Goal: Task Accomplishment & Management: Manage account settings

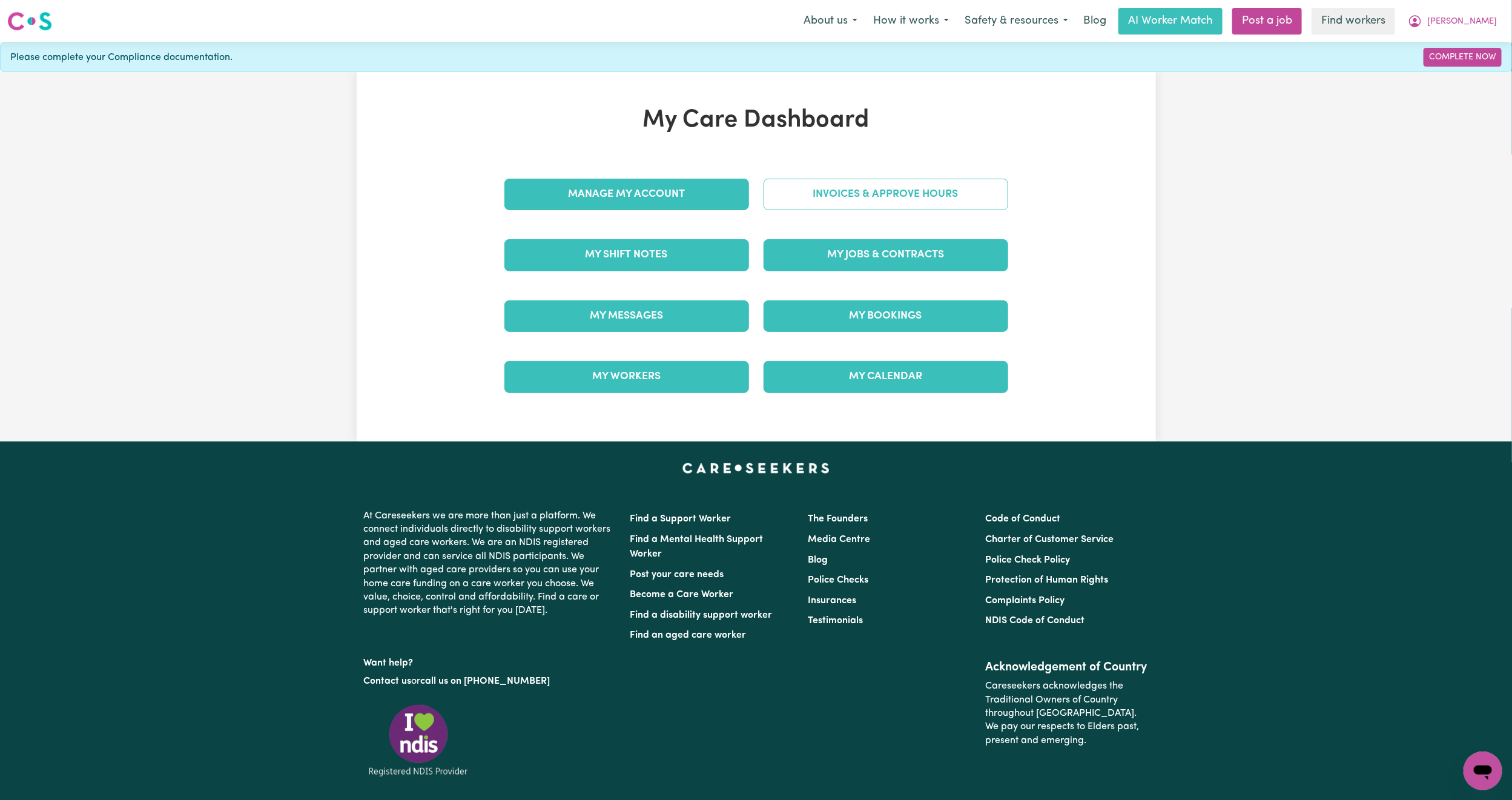
click at [834, 191] on link "Invoices & Approve Hours" at bounding box center [886, 194] width 245 height 31
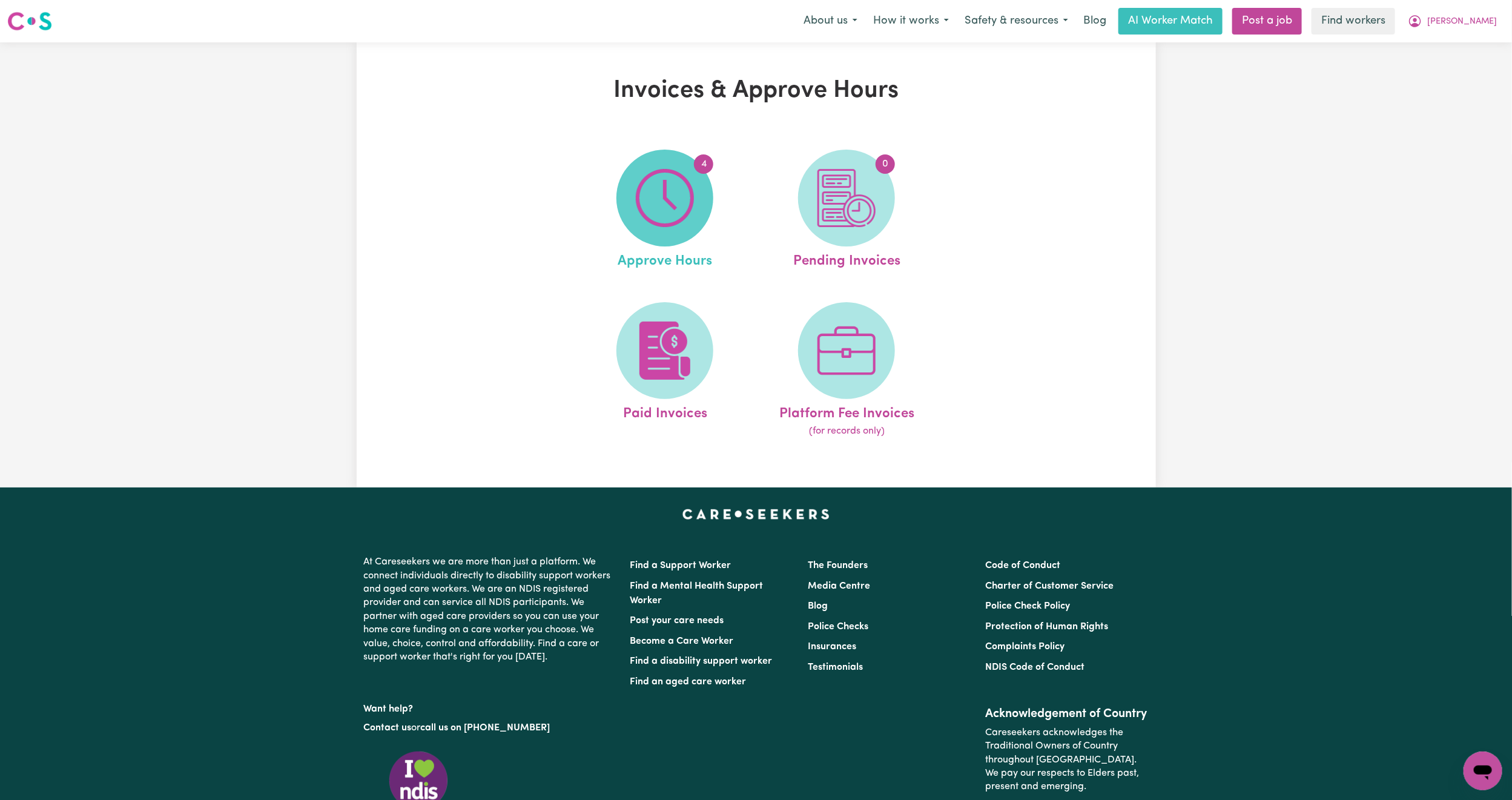
click at [692, 211] on img at bounding box center [664, 198] width 58 height 58
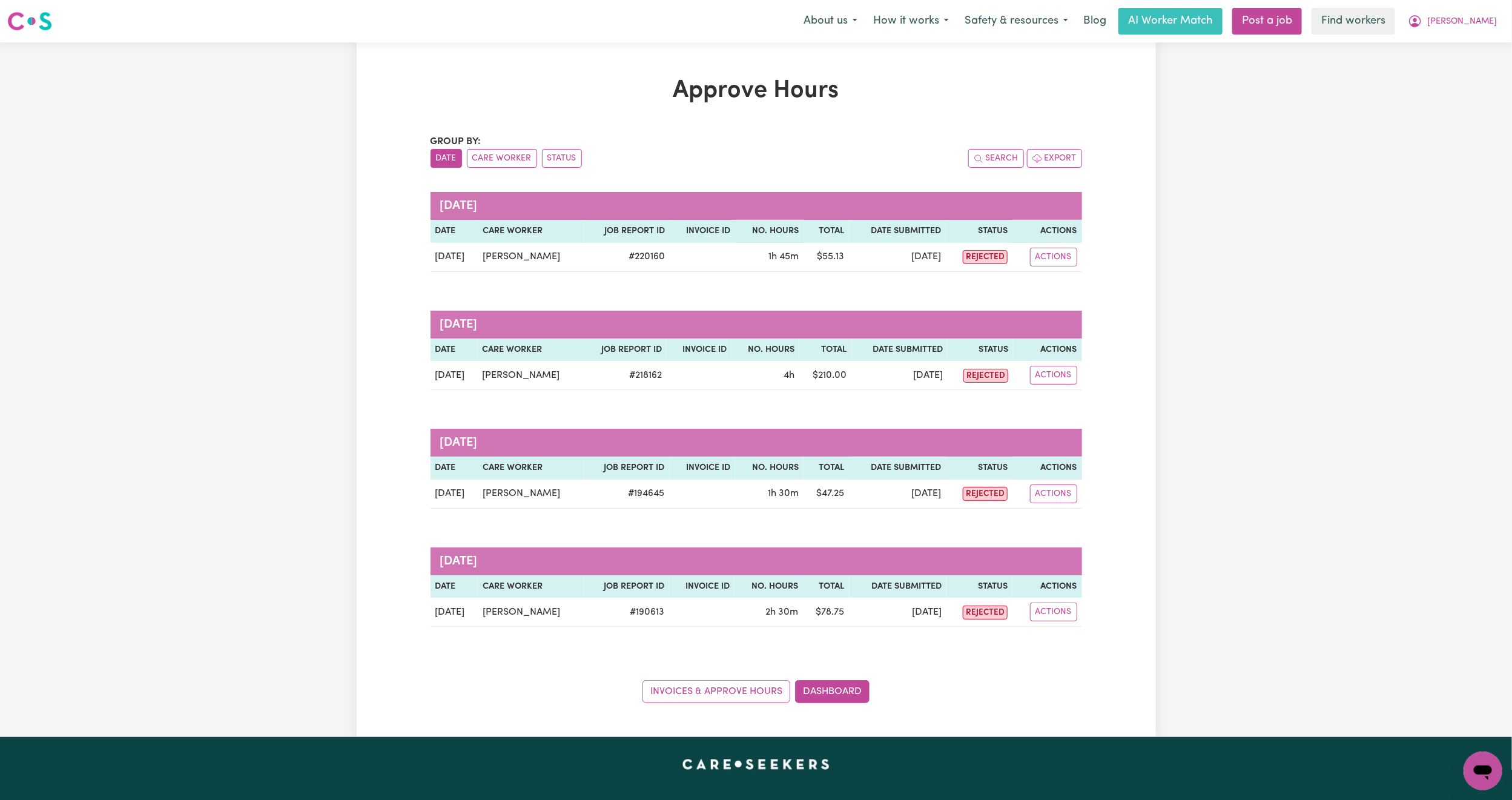
click at [685, 682] on div "Invoices & Approve Hours Dashboard" at bounding box center [756, 684] width 652 height 37
click at [683, 691] on link "Invoices & Approve Hours" at bounding box center [715, 692] width 148 height 24
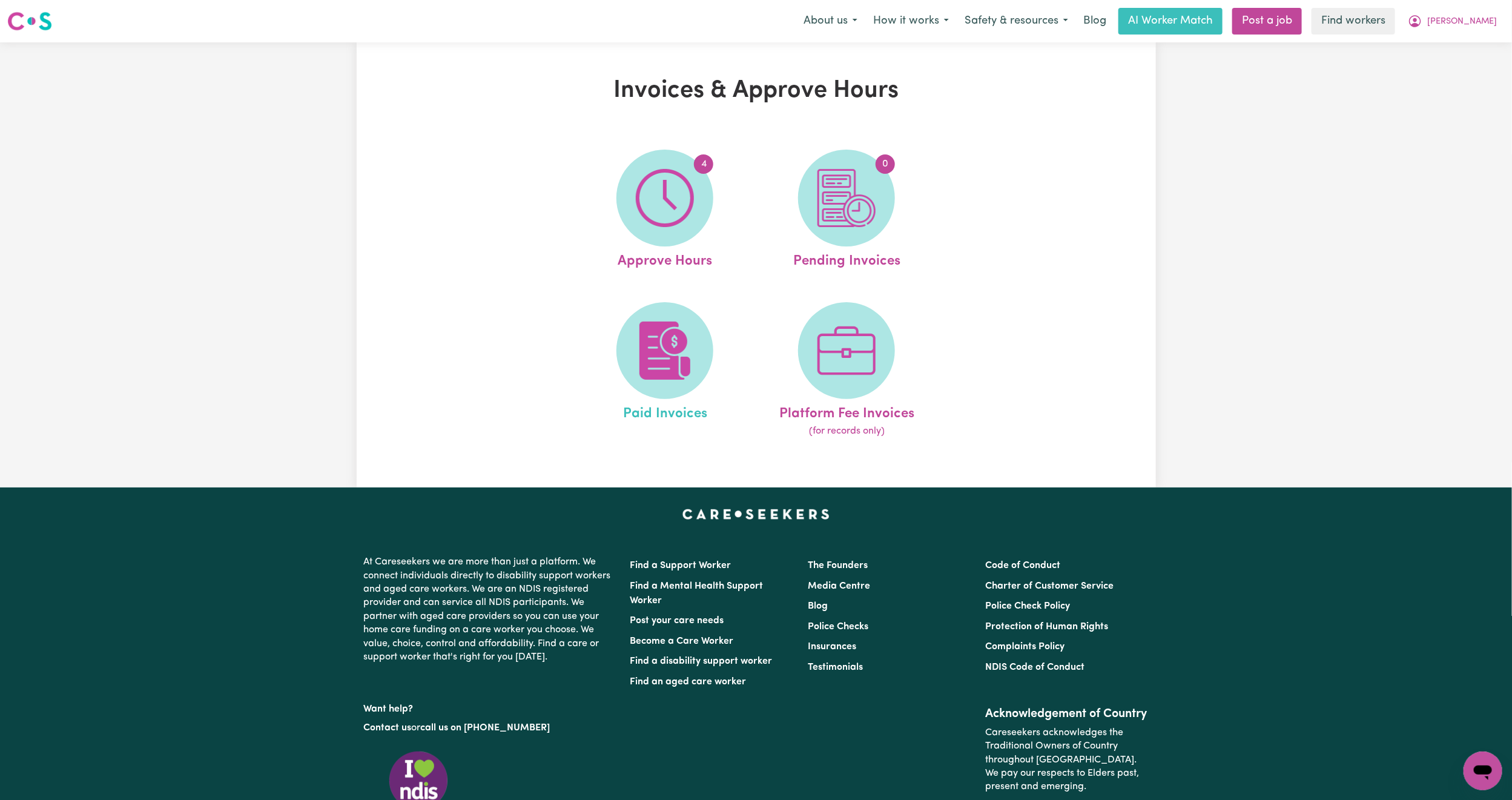
click at [711, 334] on link "Paid Invoices" at bounding box center [664, 371] width 174 height 137
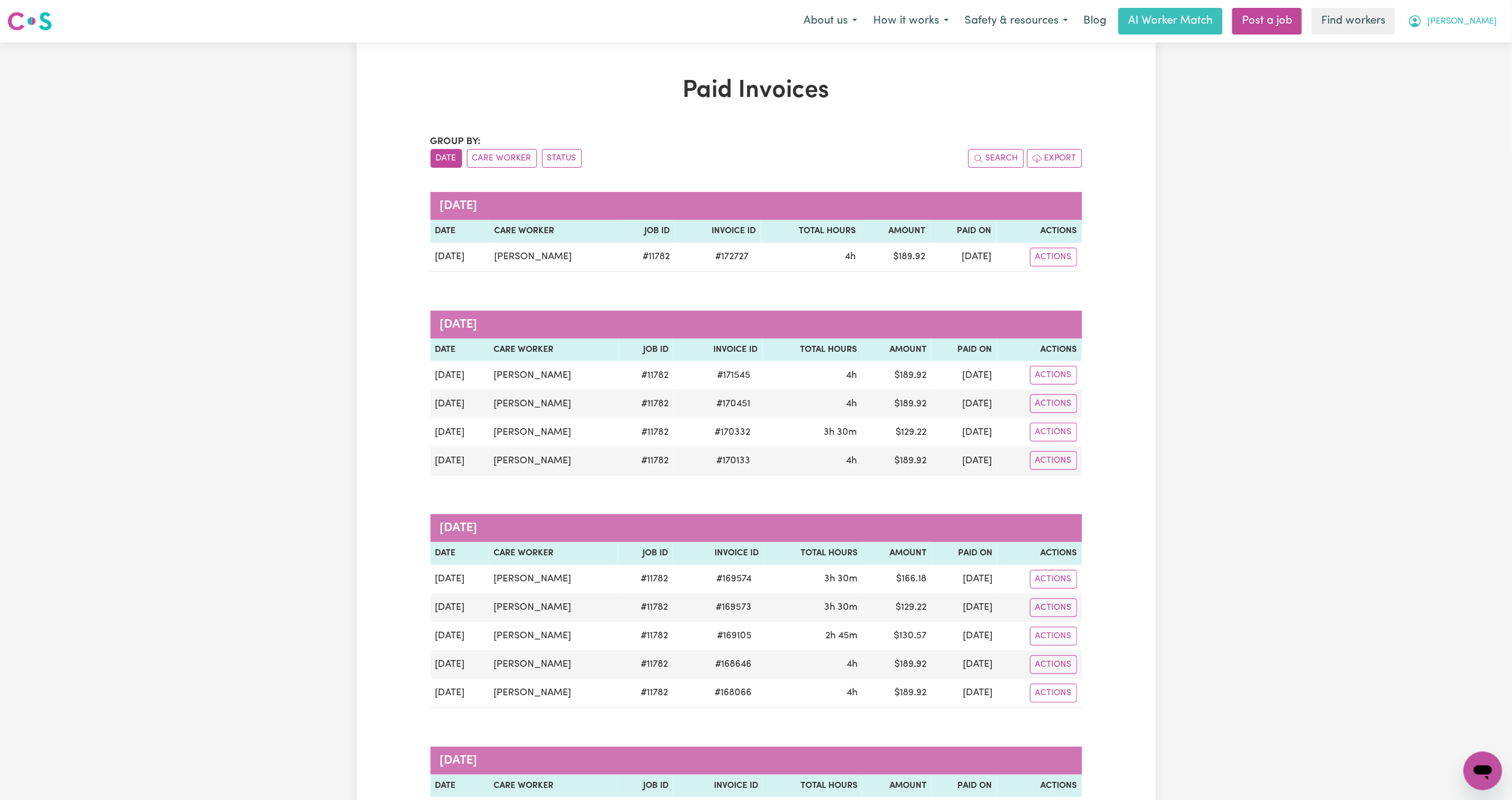
click at [1479, 25] on span "[PERSON_NAME]" at bounding box center [1461, 22] width 69 height 14
click at [1475, 38] on link "My Dashboard" at bounding box center [1456, 47] width 96 height 24
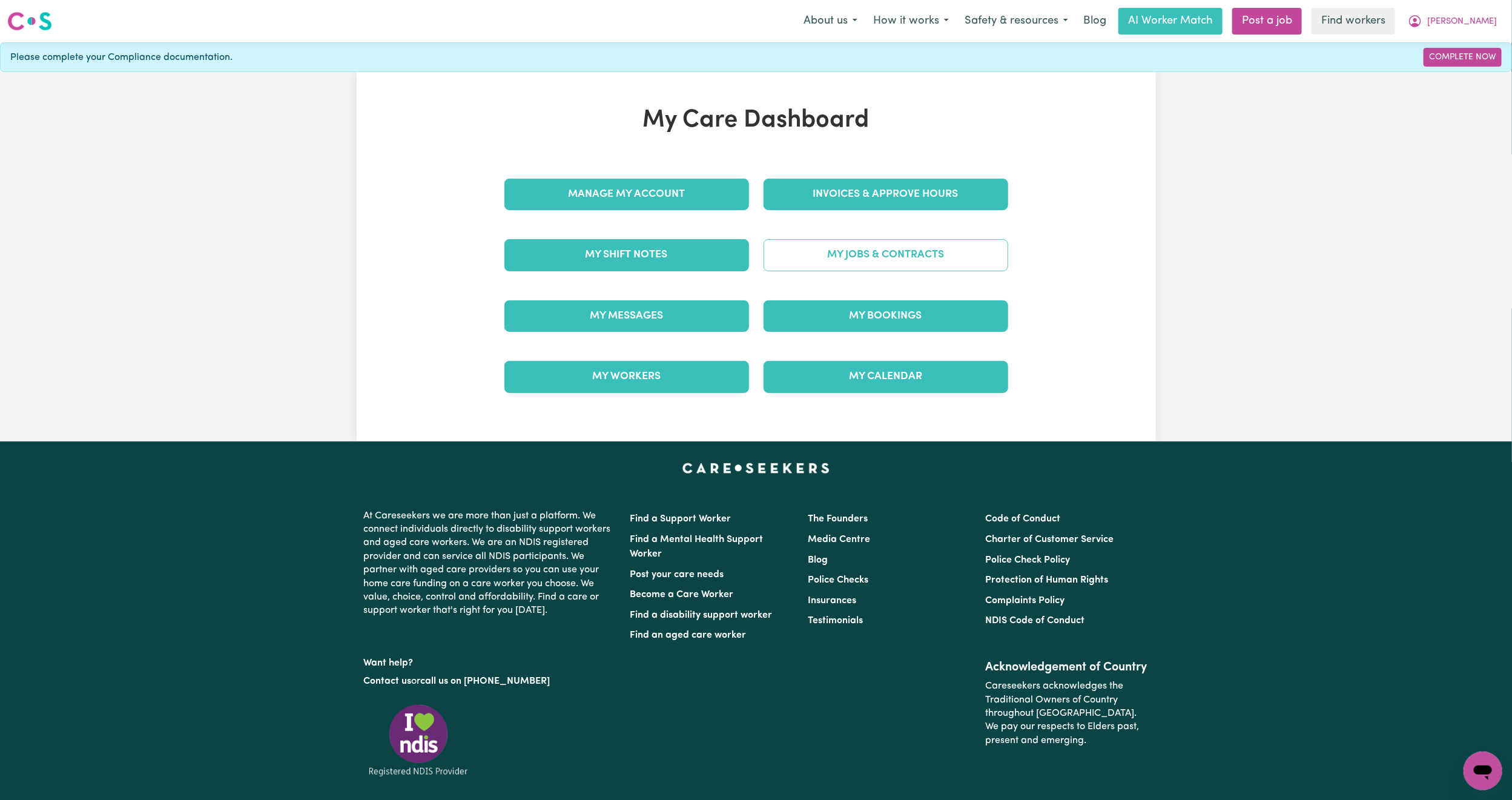
click at [895, 266] on link "My Jobs & Contracts" at bounding box center [886, 255] width 245 height 31
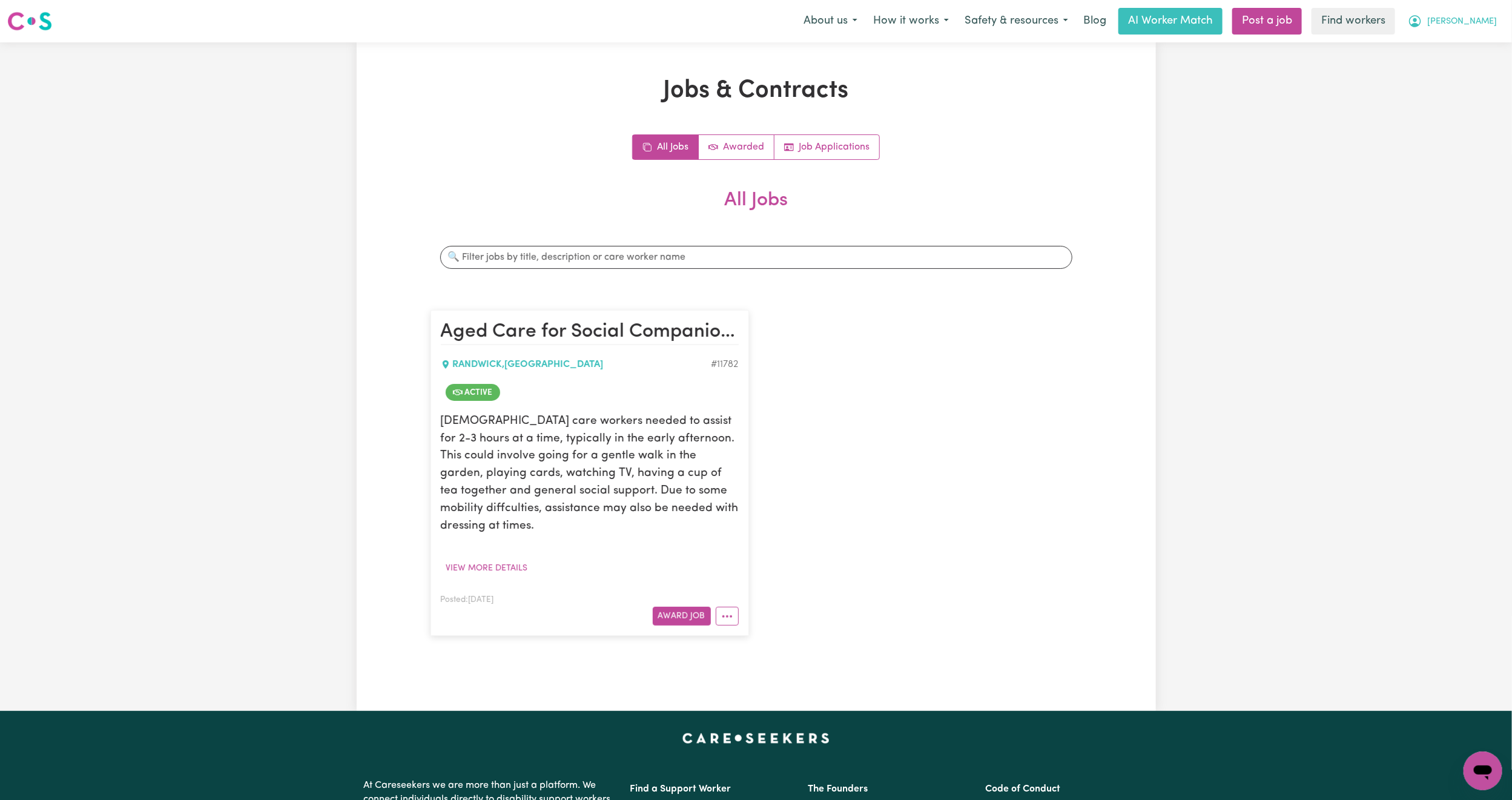
click at [1491, 21] on span "[PERSON_NAME]" at bounding box center [1461, 22] width 69 height 14
click at [1462, 42] on link "My Dashboard" at bounding box center [1456, 47] width 96 height 24
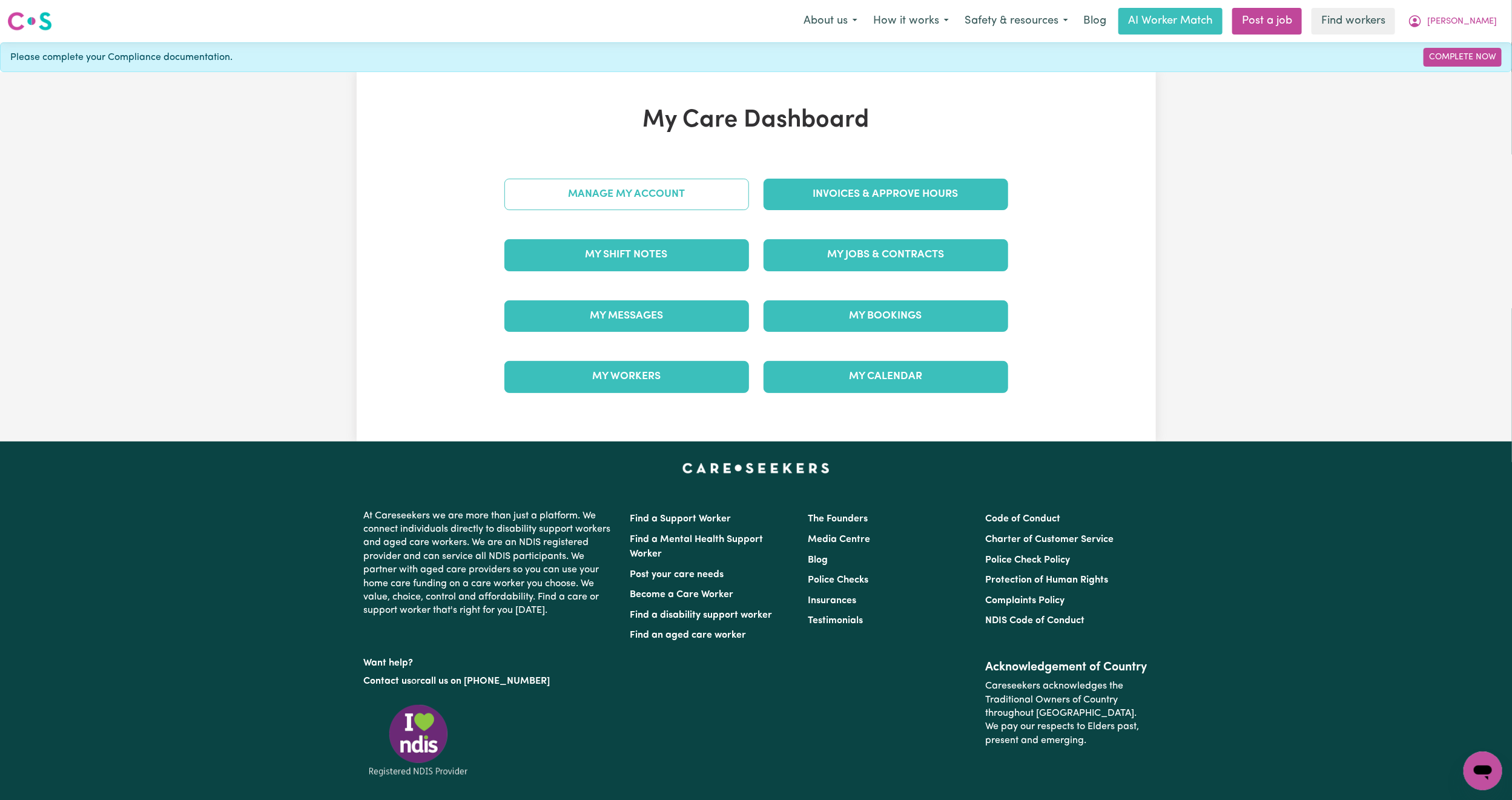
click at [696, 193] on link "Manage My Account" at bounding box center [626, 194] width 245 height 31
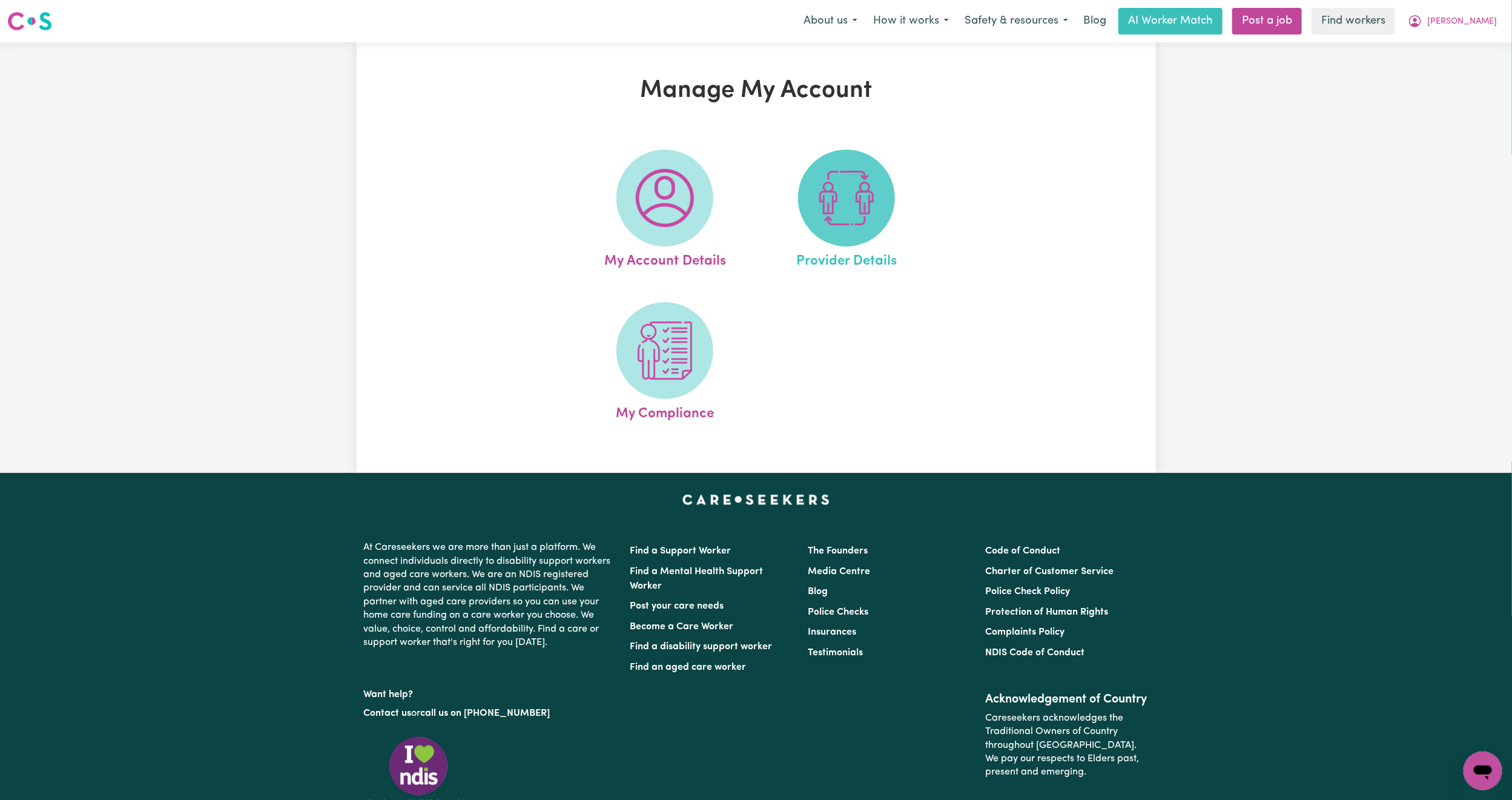
click at [831, 229] on span at bounding box center [846, 198] width 97 height 97
select select "AGED_HOME_CARE"
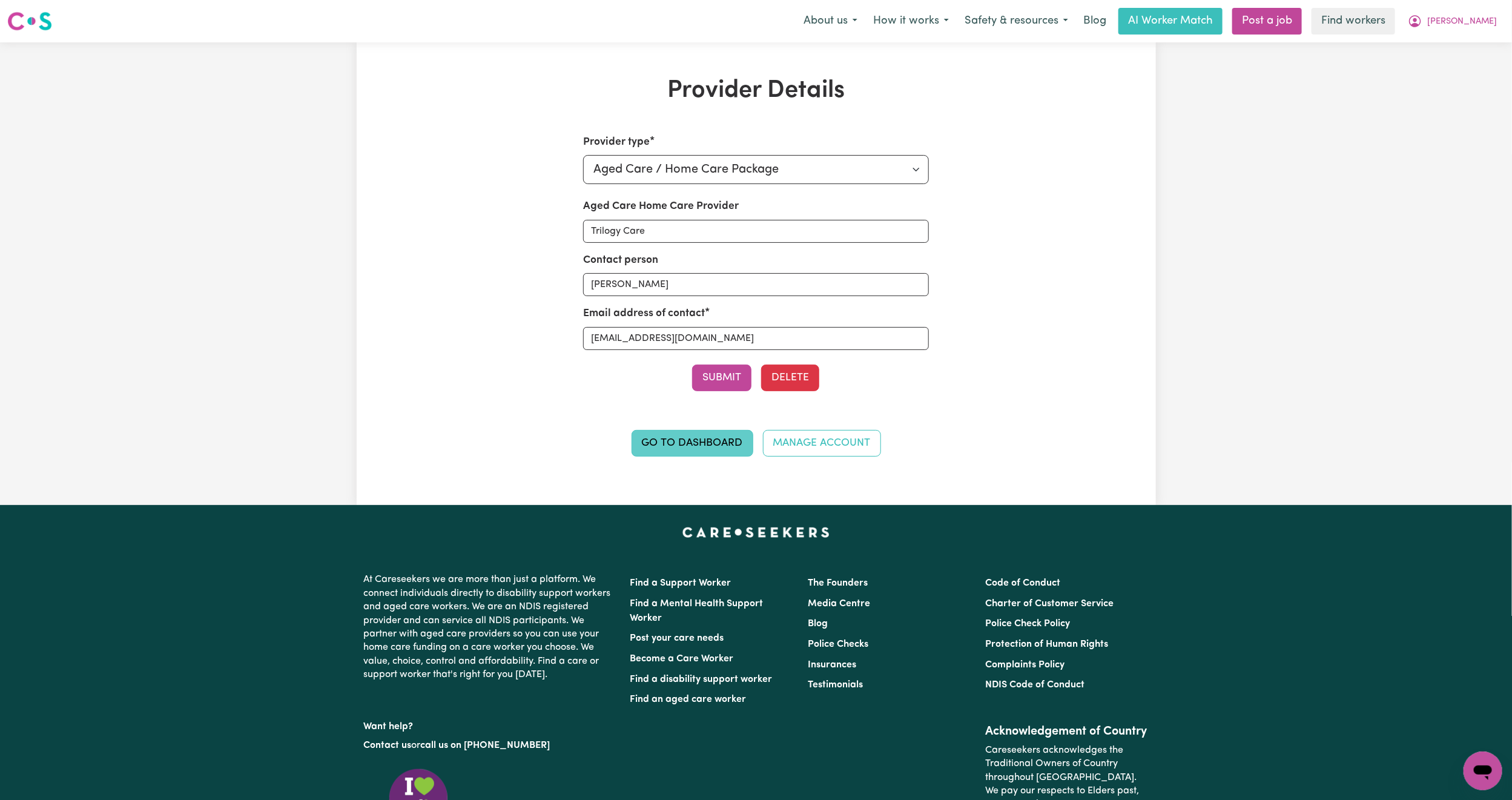
click at [719, 447] on link "Go to Dashboard" at bounding box center [692, 443] width 121 height 26
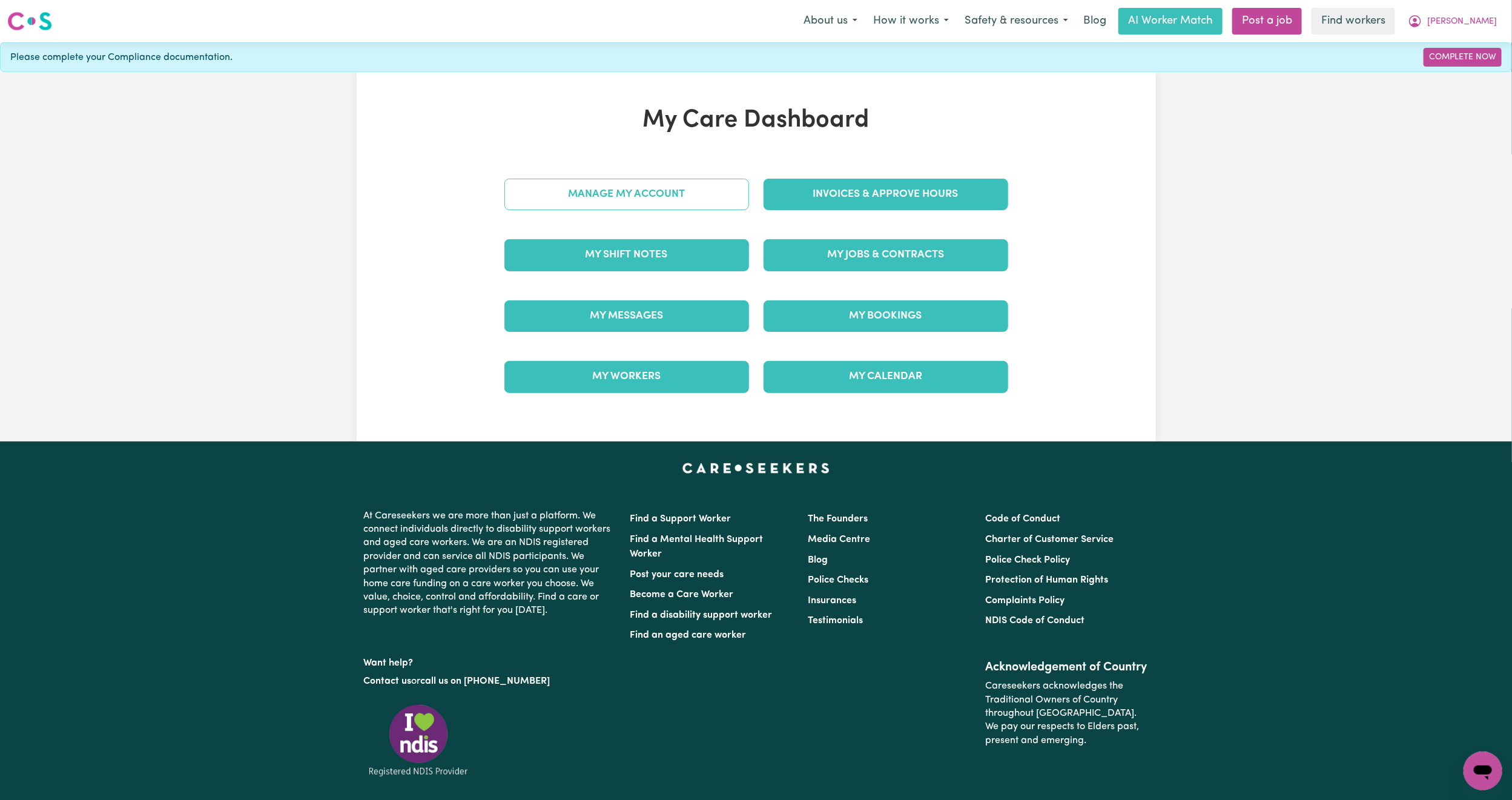
click at [664, 183] on link "Manage My Account" at bounding box center [626, 194] width 245 height 31
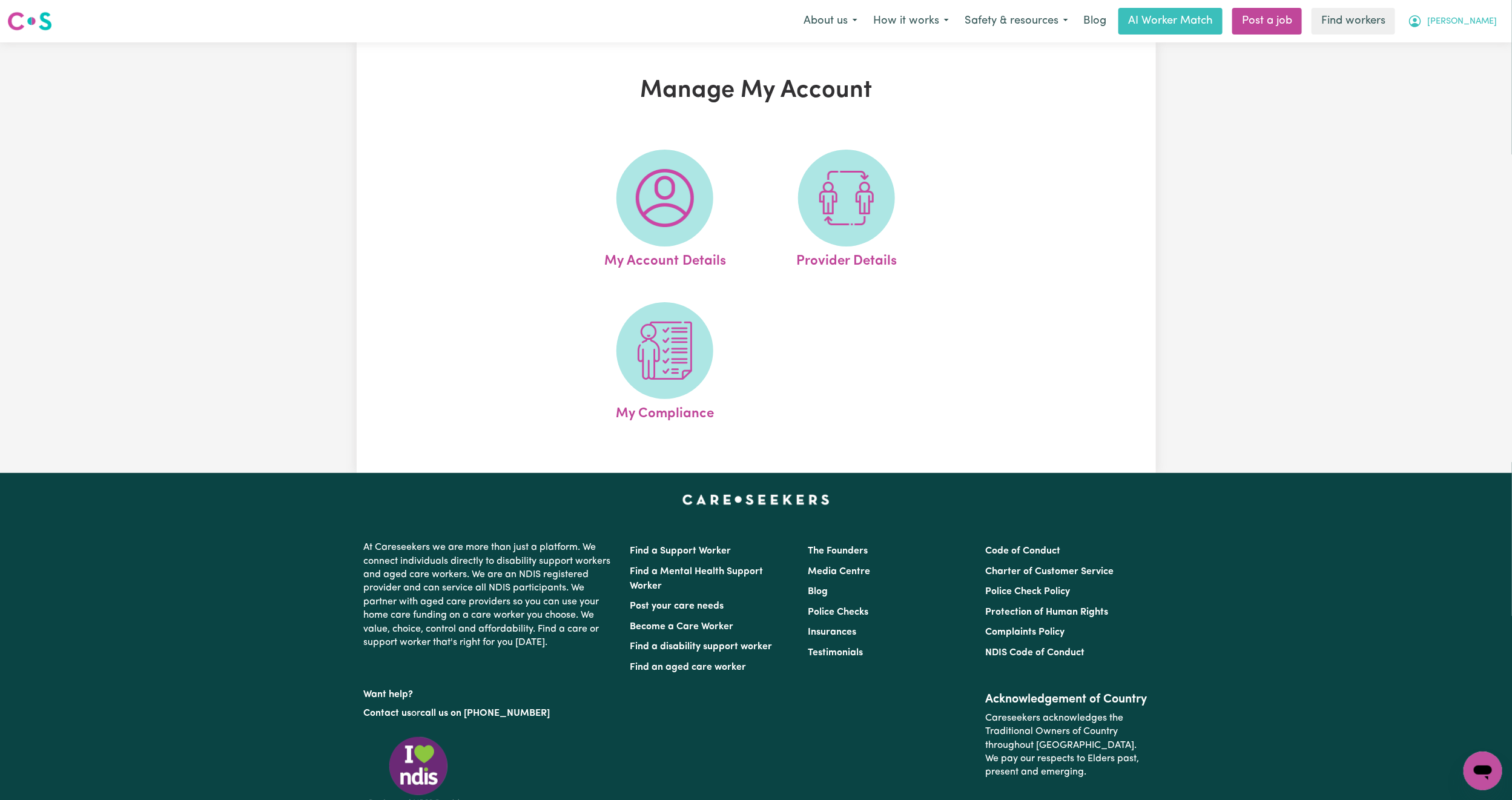
click at [1474, 17] on span "[PERSON_NAME]" at bounding box center [1461, 22] width 69 height 14
click at [1468, 40] on link "My Dashboard" at bounding box center [1456, 47] width 96 height 24
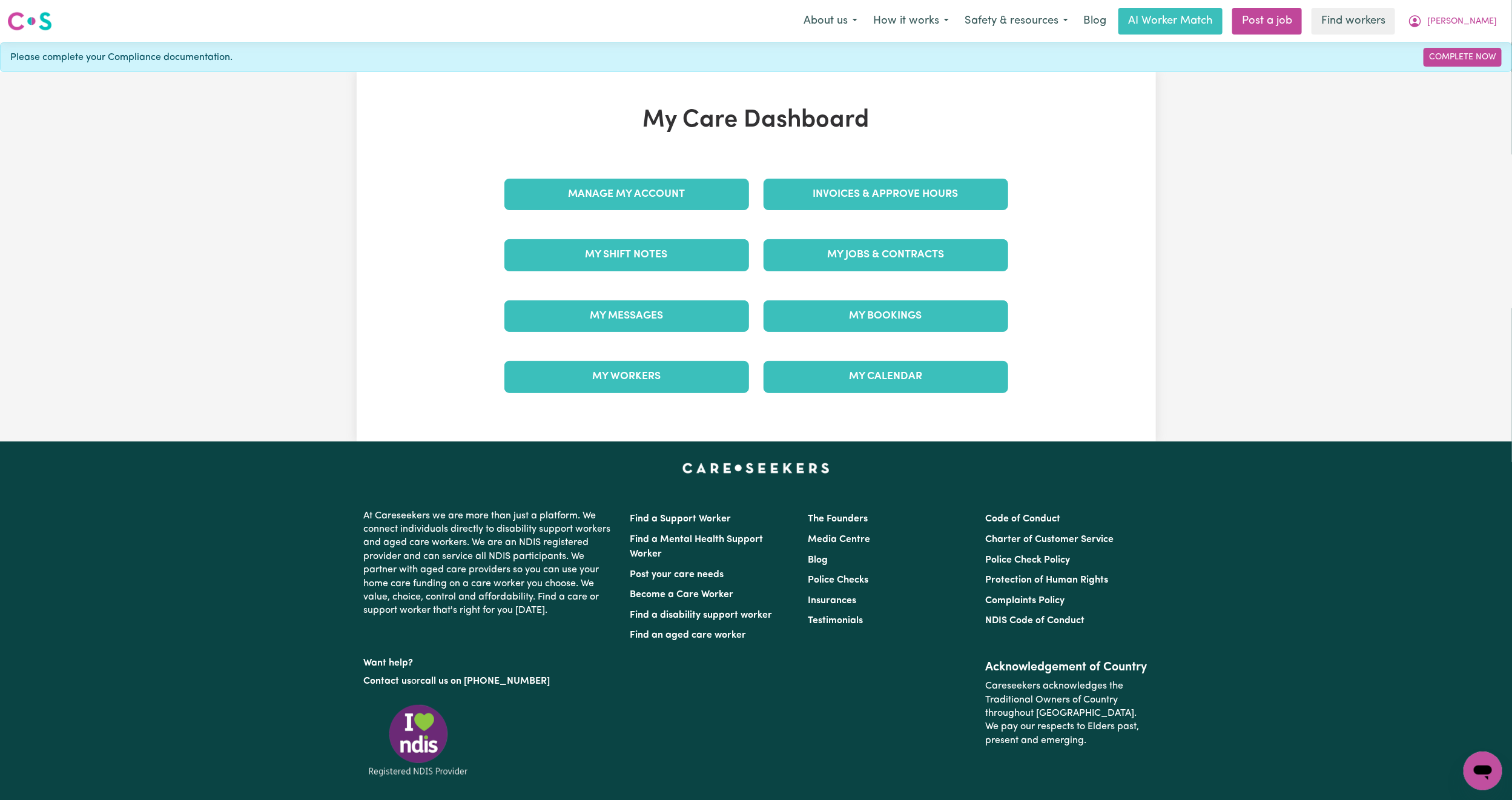
click at [683, 238] on div "My Shift Notes" at bounding box center [626, 255] width 259 height 61
click at [682, 251] on link "My Shift Notes" at bounding box center [626, 255] width 245 height 31
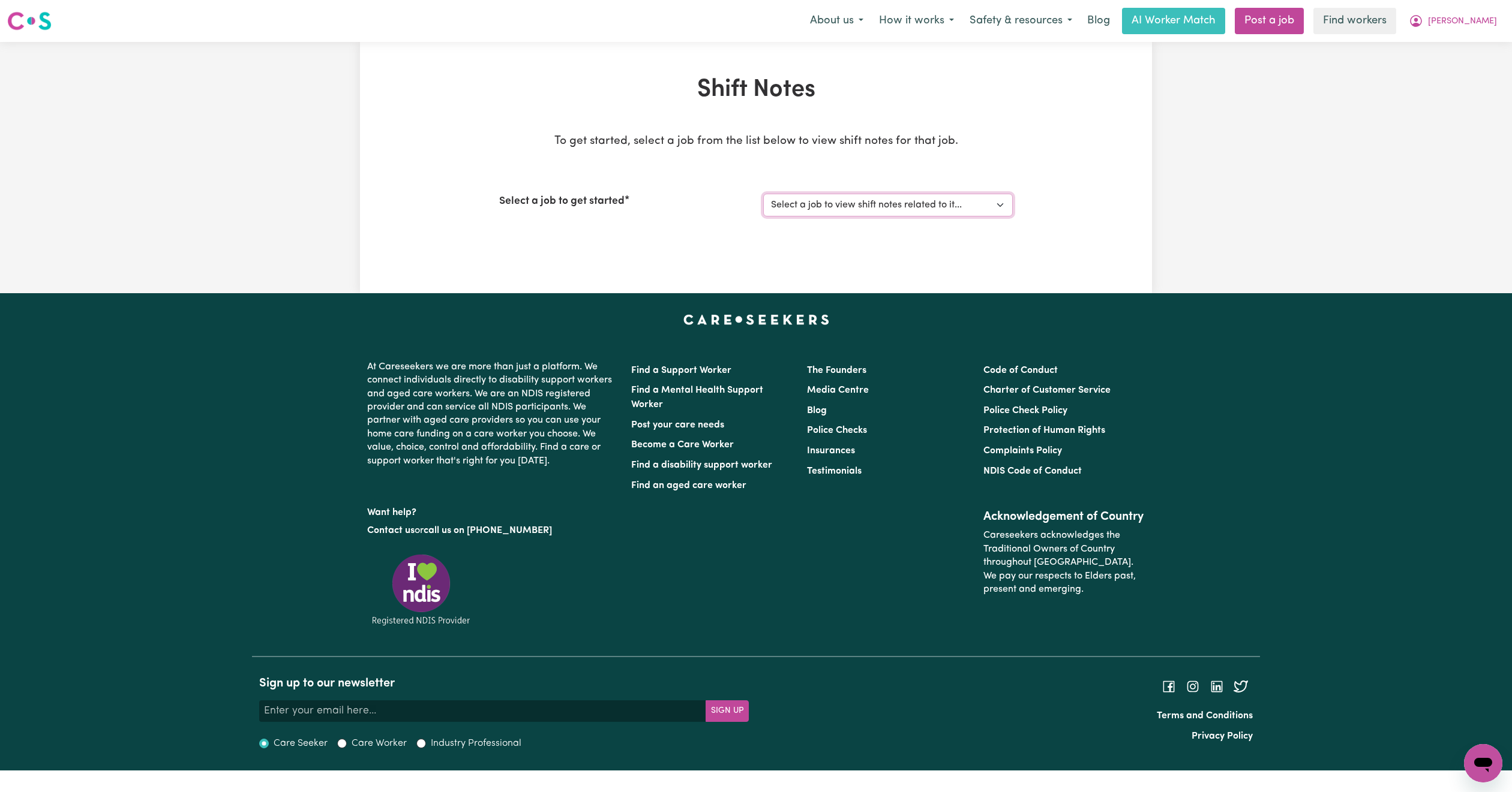
click at [858, 195] on select "Select a job to view shift notes related to it... [Wafa Jabour] Aged Care for S…" at bounding box center [887, 206] width 249 height 23
select select "11782"
click at [763, 194] on select "Select a job to view shift notes related to it... [Wafa Jabour] Aged Care for S…" at bounding box center [887, 206] width 249 height 23
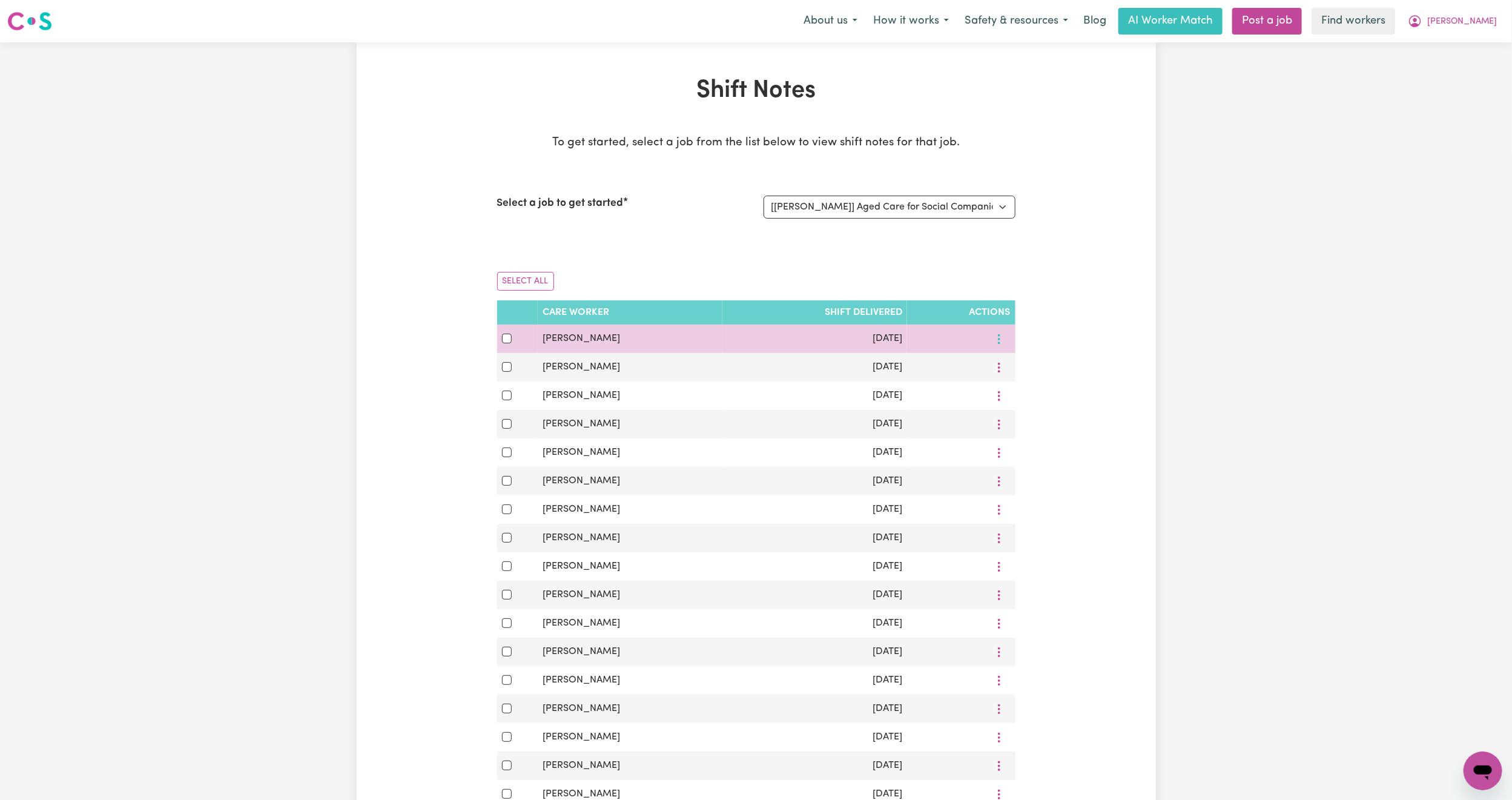
click at [995, 344] on icon "More options" at bounding box center [998, 339] width 12 height 12
click at [1004, 367] on icon at bounding box center [1001, 368] width 10 height 10
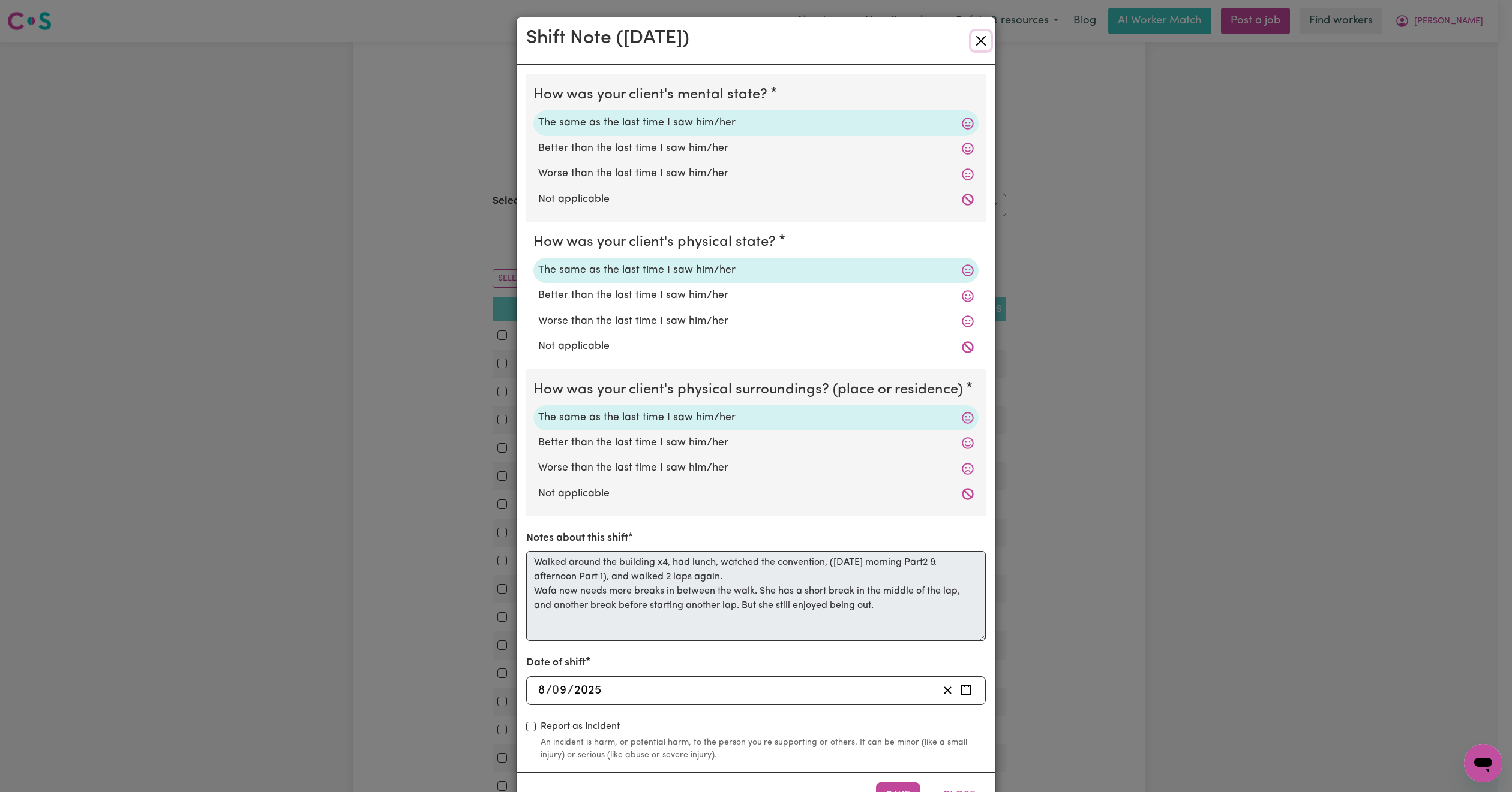
click at [971, 42] on button "Close" at bounding box center [981, 41] width 19 height 19
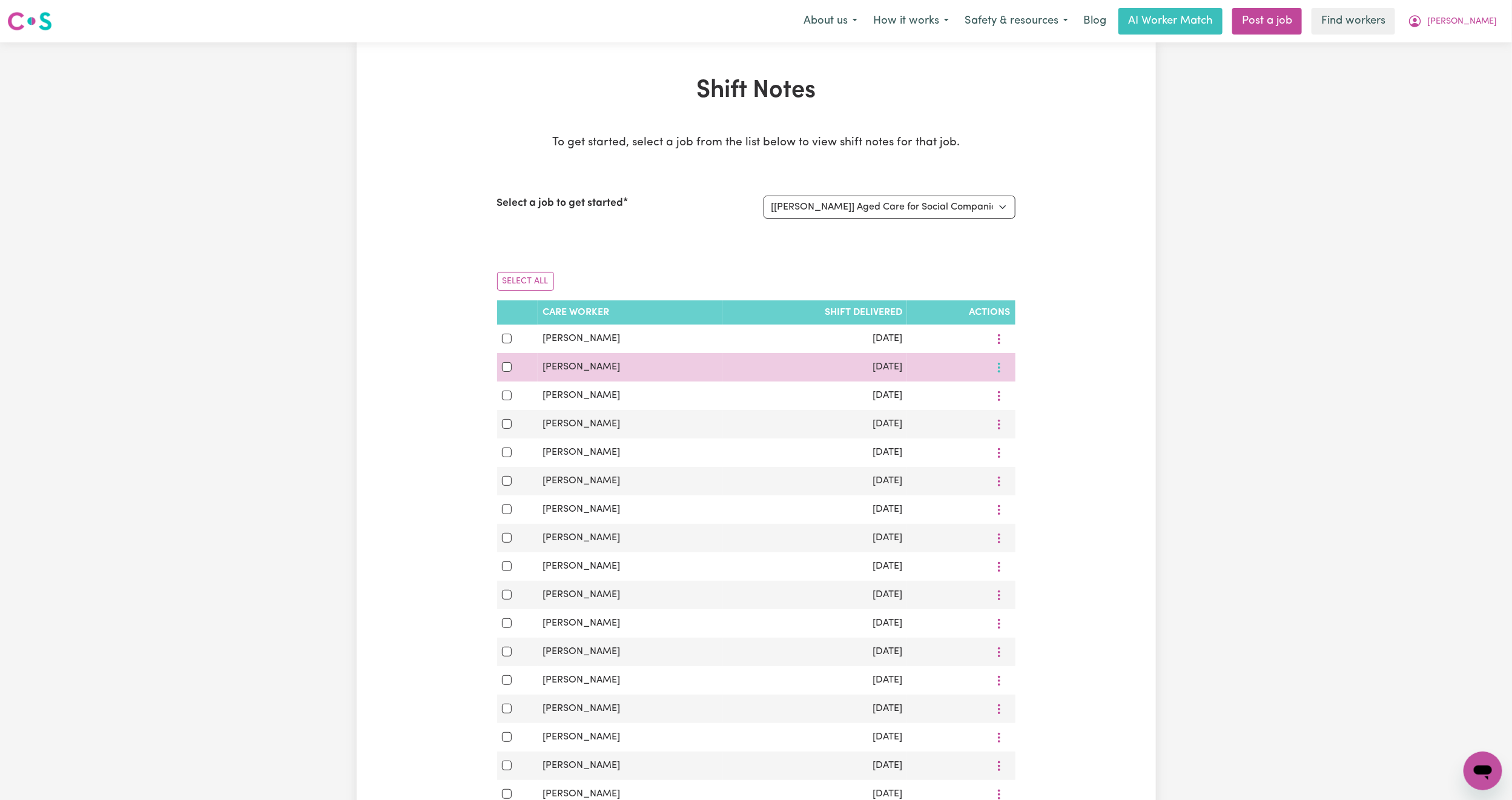
click at [1002, 371] on button "More options" at bounding box center [999, 367] width 23 height 19
click at [1007, 395] on link "View Shift Note" at bounding box center [1036, 396] width 100 height 24
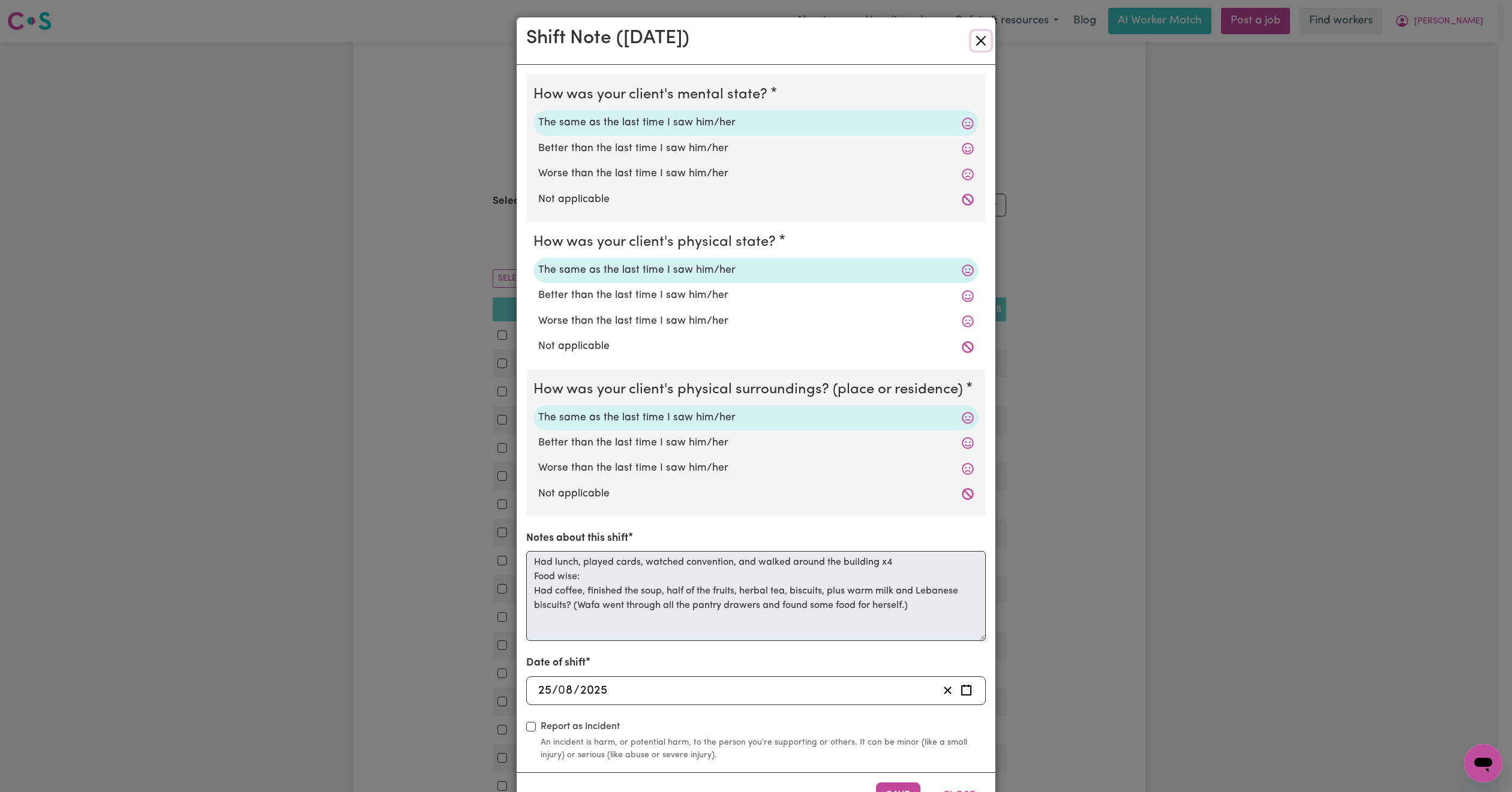
click at [971, 34] on button "Close" at bounding box center [981, 41] width 19 height 19
